Goal: Task Accomplishment & Management: Manage account settings

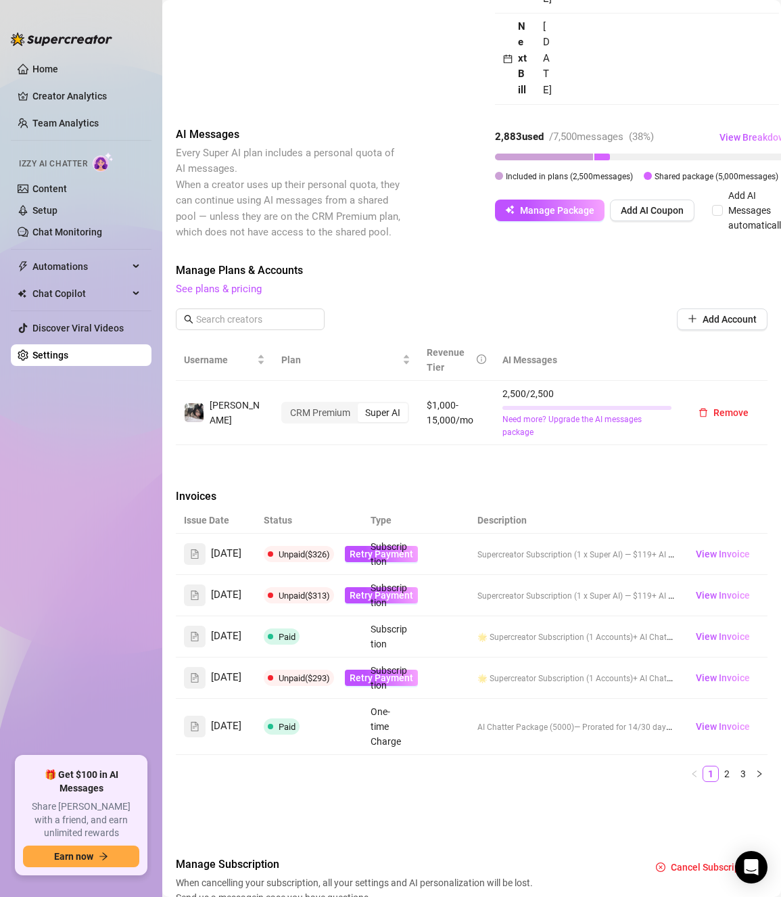
scroll to position [1624, 0]
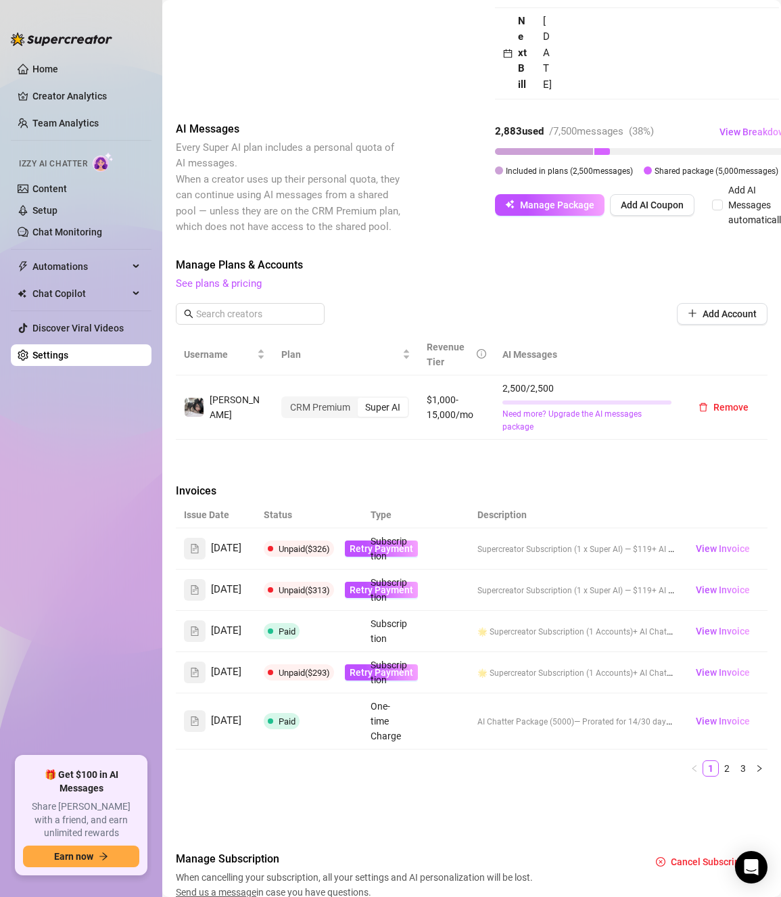
click at [396, 528] on td "Subscription" at bounding box center [388, 548] width 53 height 41
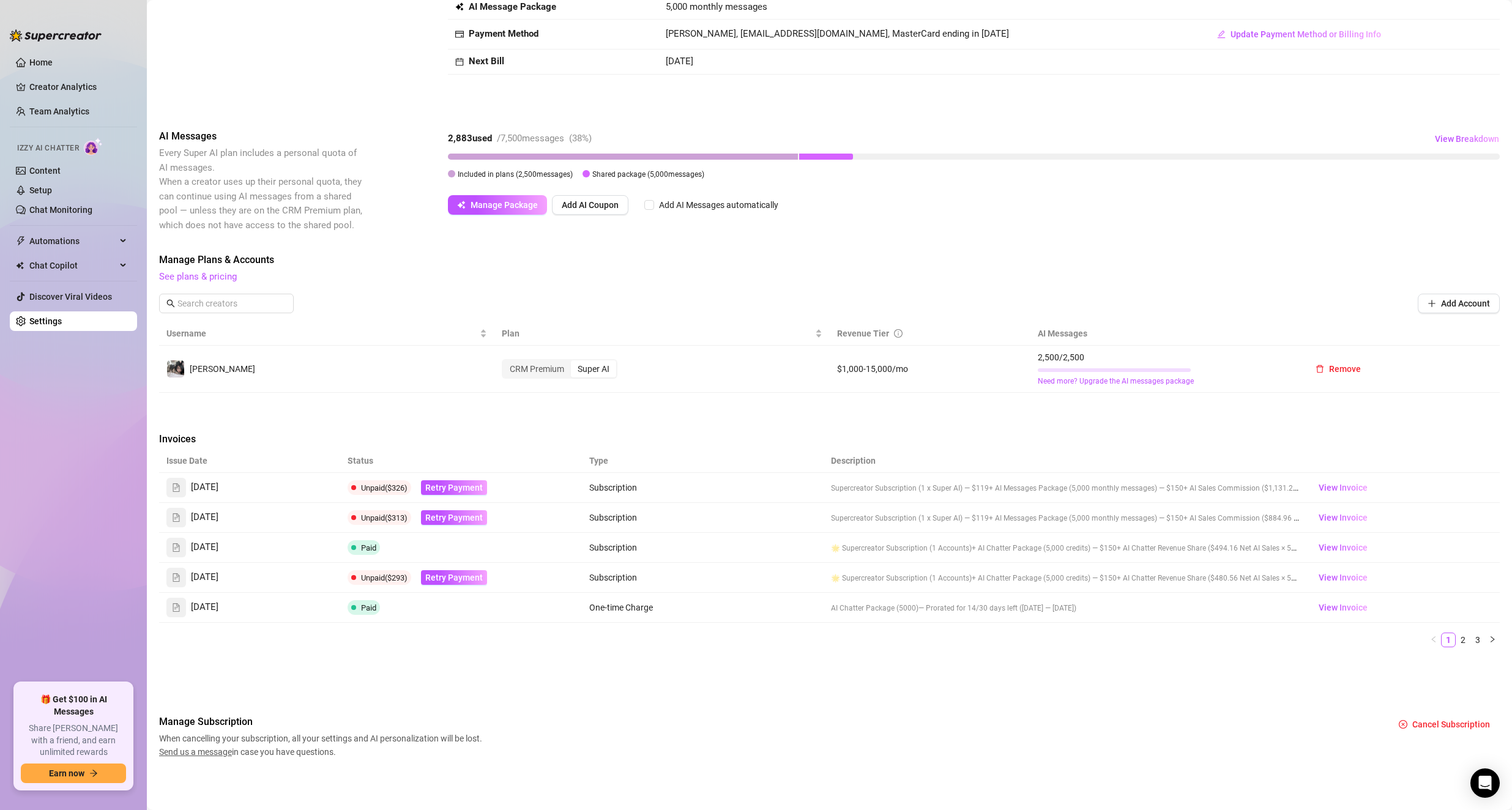
scroll to position [177, 0]
click at [442, 491] on span "Retry Payment" at bounding box center [454, 488] width 58 height 10
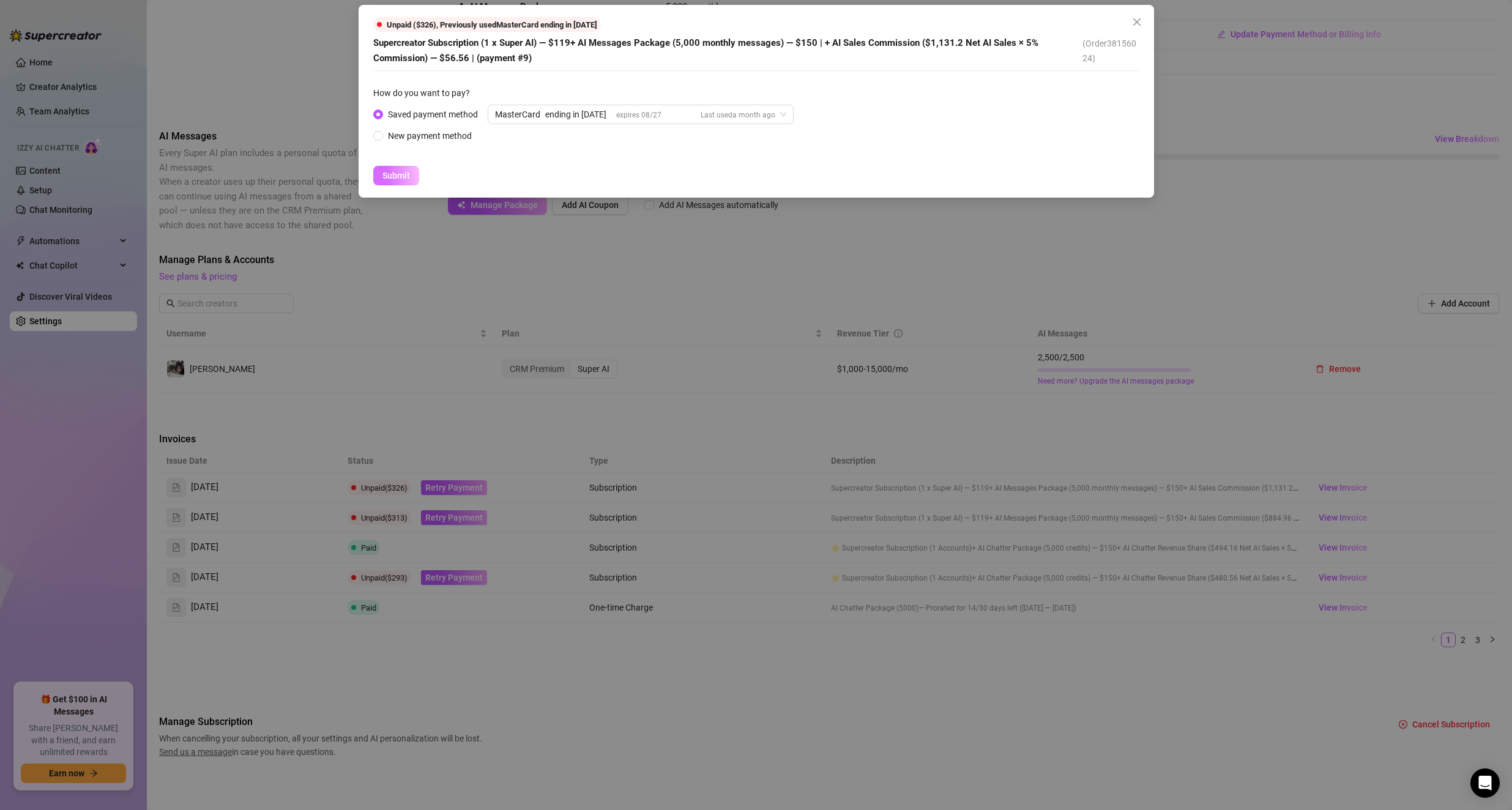
click at [396, 172] on span "Submit" at bounding box center [396, 176] width 27 height 10
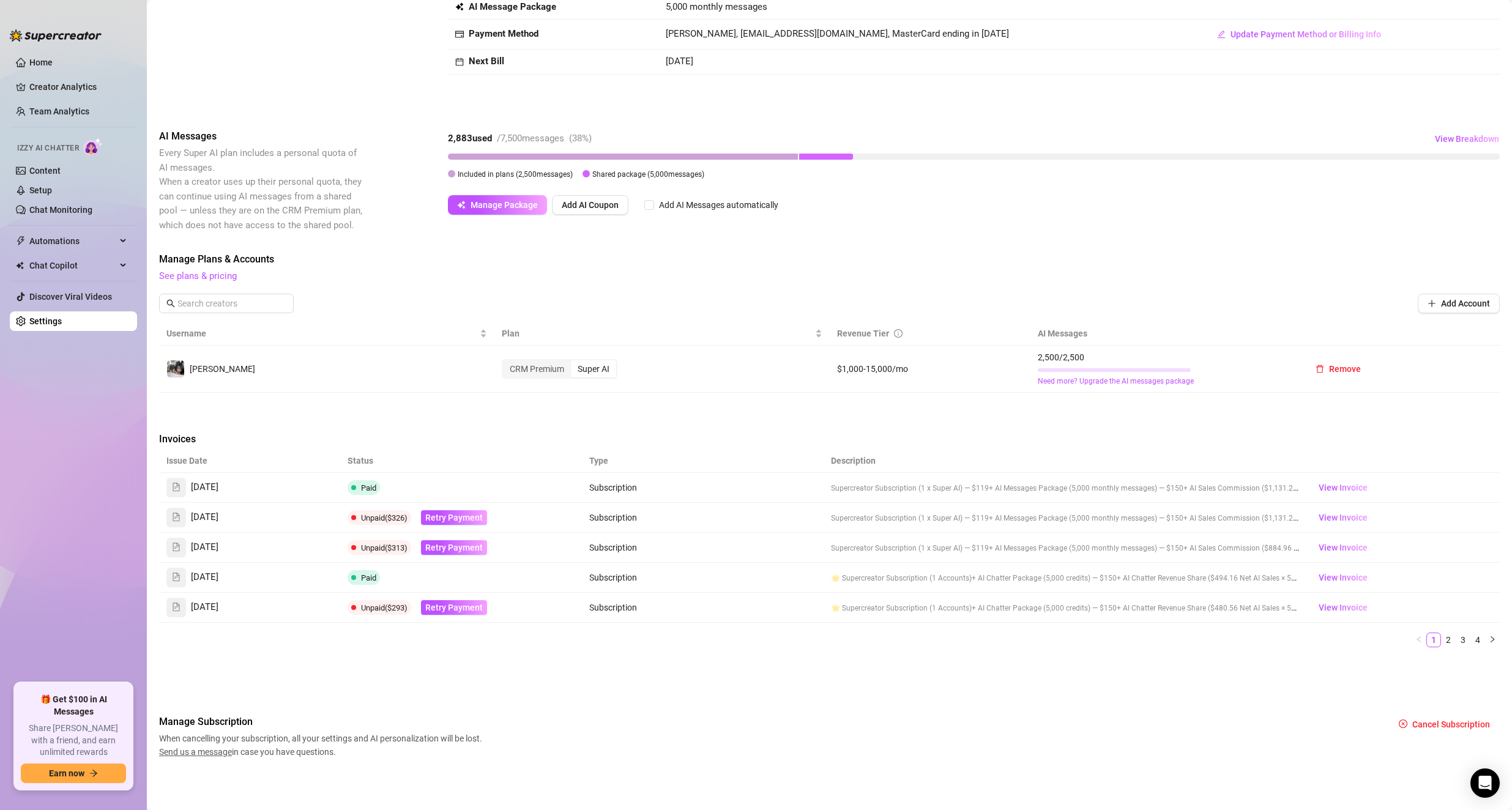
scroll to position [0, 0]
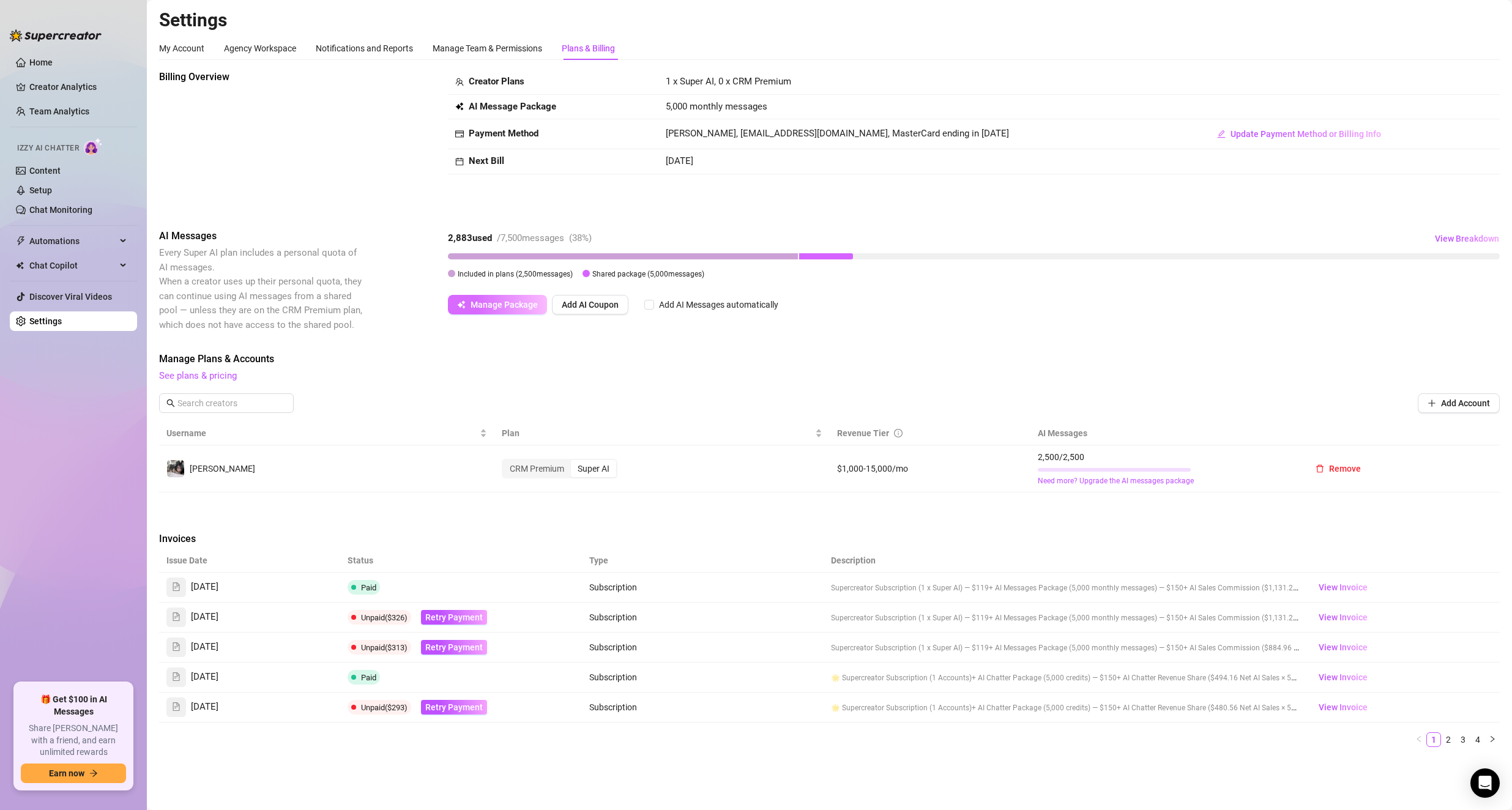
click at [515, 300] on span "Manage Package" at bounding box center [504, 304] width 67 height 10
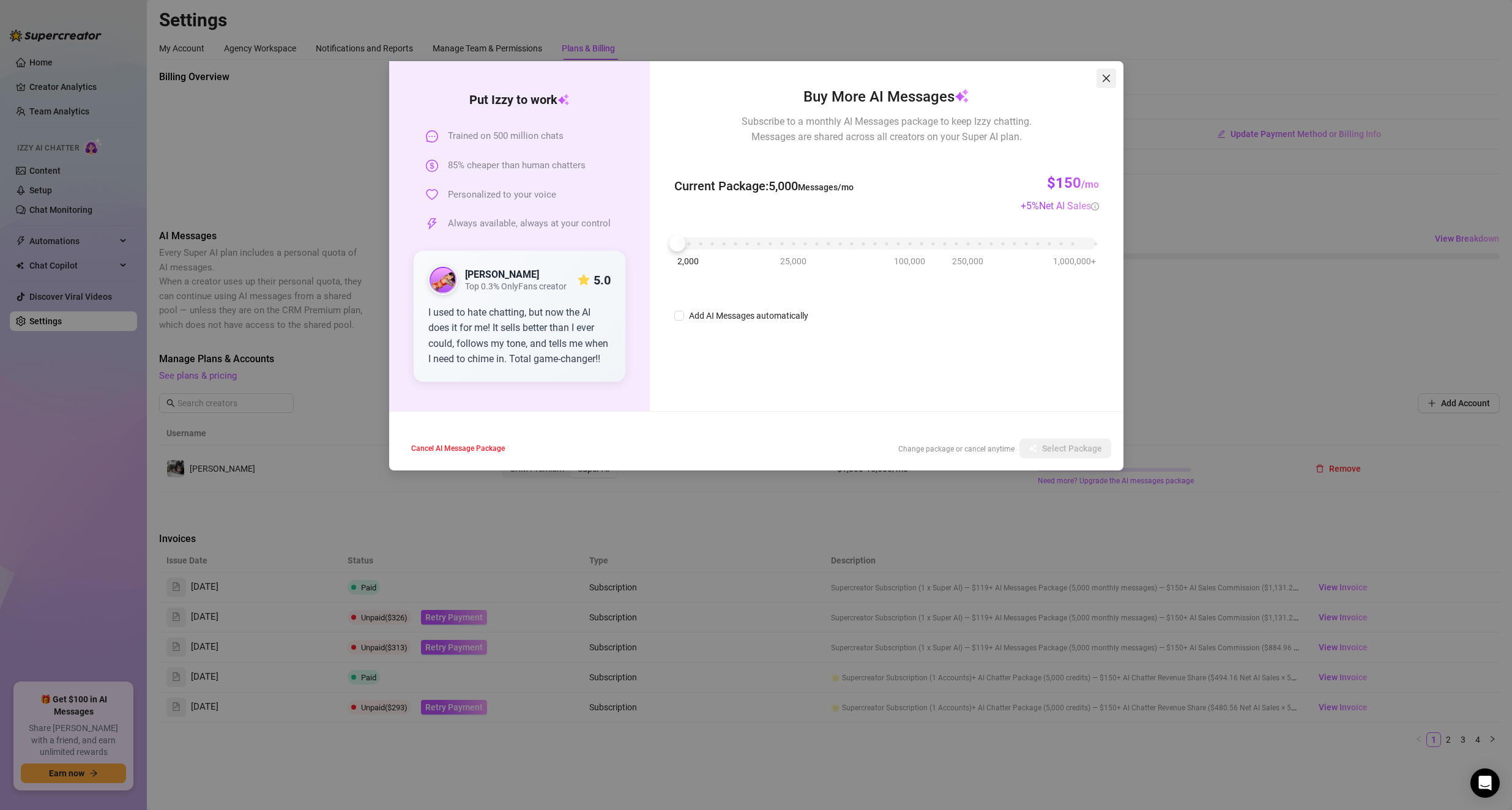
click at [706, 77] on icon "close" at bounding box center [1106, 78] width 10 height 10
